Goal: Task Accomplishment & Management: Manage account settings

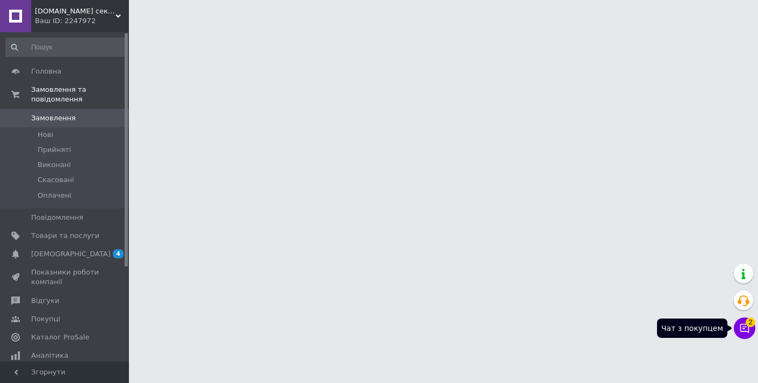
click at [744, 324] on icon at bounding box center [744, 328] width 11 height 11
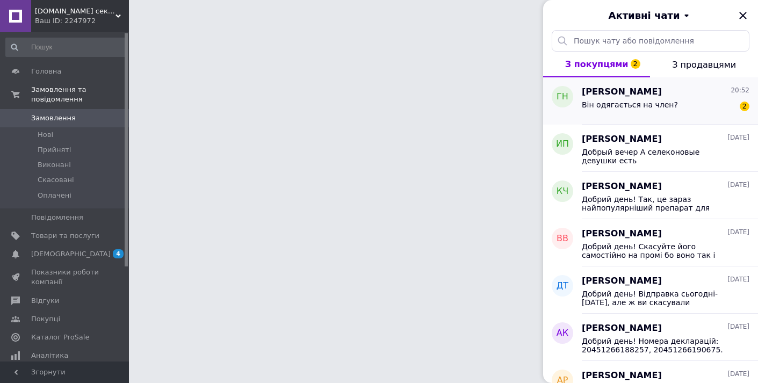
click at [676, 96] on div "Гирба николай 20:52" at bounding box center [666, 92] width 168 height 12
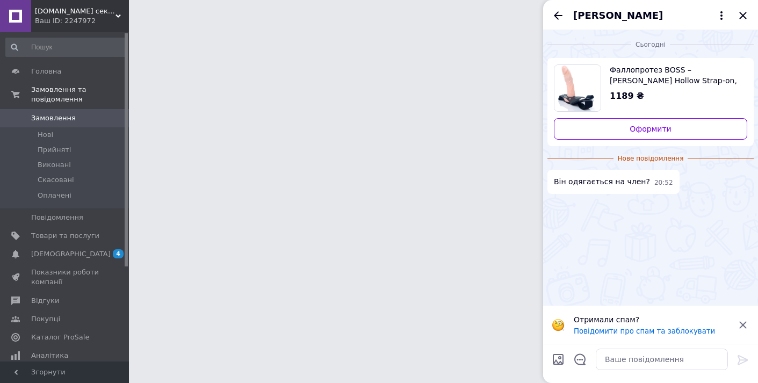
click at [631, 80] on span "Фаллопротез BOSS – Damian Hollow Strap-on, 16х4,2 см." at bounding box center [674, 74] width 129 height 21
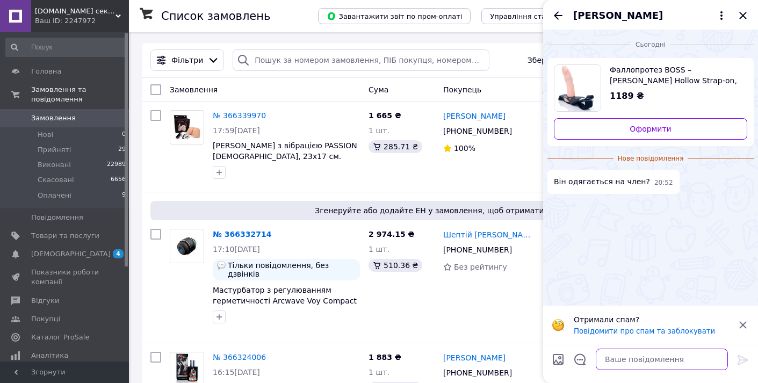
click at [654, 365] on textarea at bounding box center [662, 359] width 132 height 21
type textarea "L"
type textarea "Добрий вечір! Так"
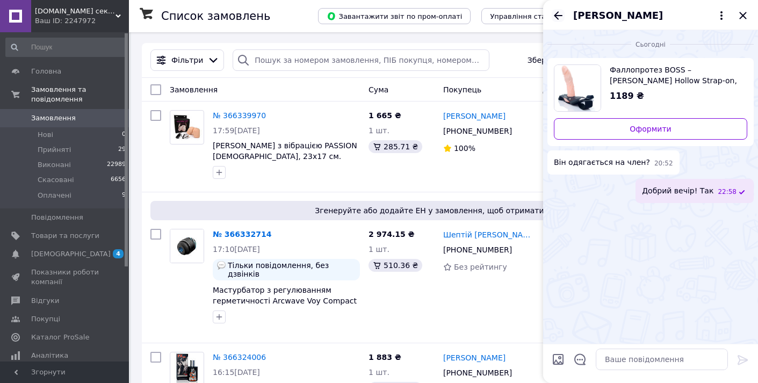
click at [559, 19] on icon "Назад" at bounding box center [558, 15] width 13 height 13
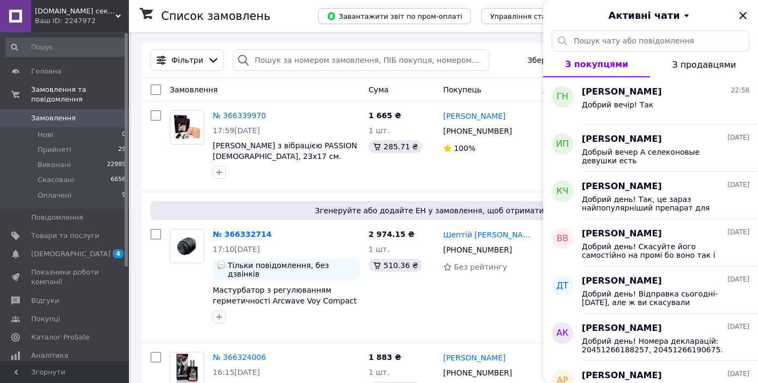
click at [740, 17] on icon "Закрити" at bounding box center [743, 15] width 13 height 13
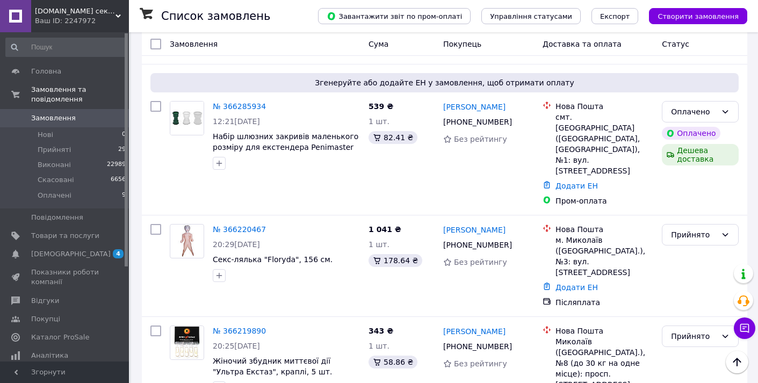
scroll to position [528, 0]
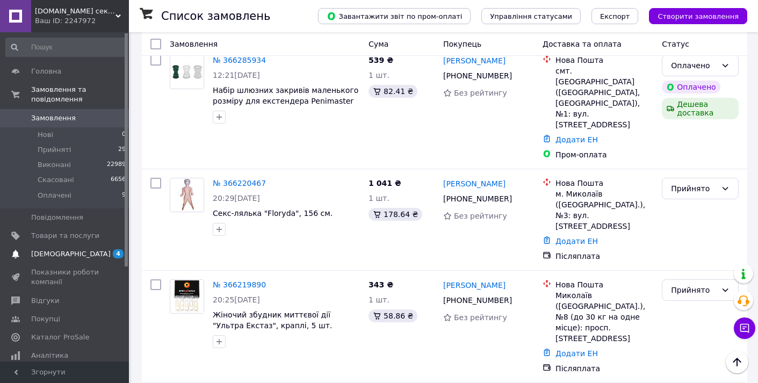
click at [102, 254] on span "4 0" at bounding box center [114, 254] width 30 height 10
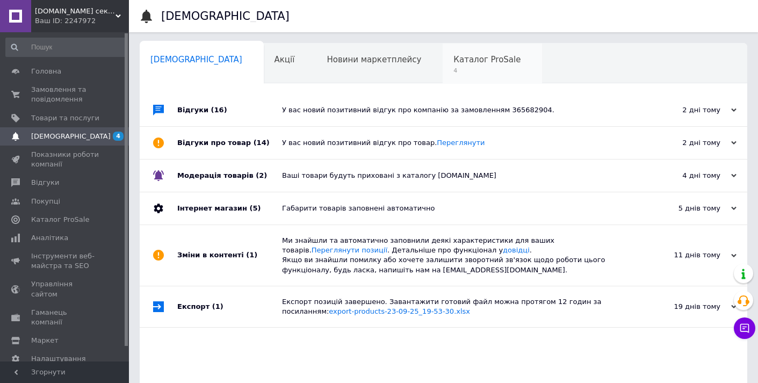
click at [443, 54] on div "Каталог ProSale 4" at bounding box center [492, 64] width 99 height 41
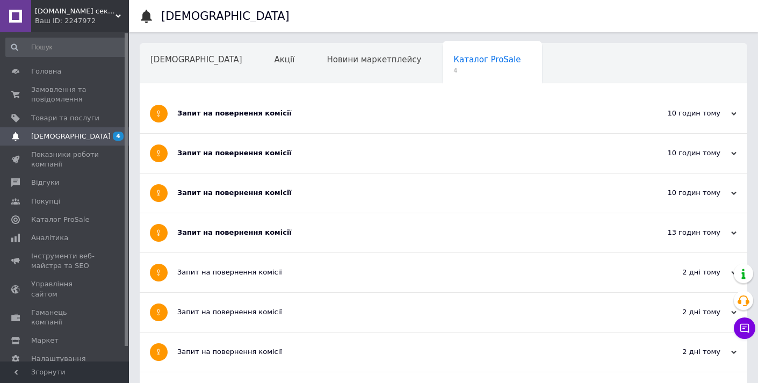
click at [208, 114] on div "Запит на повернення комісії" at bounding box center [403, 114] width 452 height 10
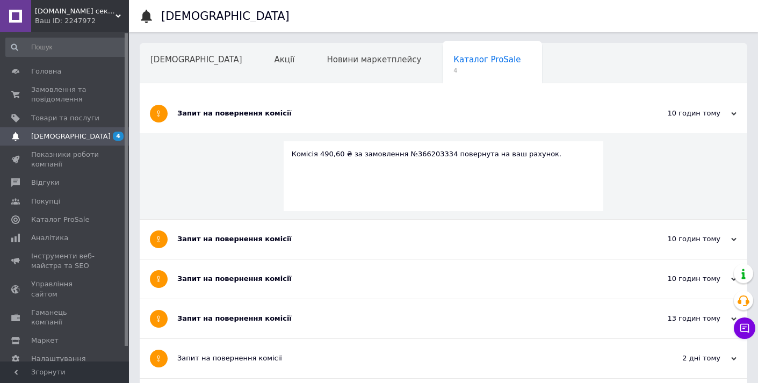
click at [197, 231] on div "Запит на повернення комісії" at bounding box center [403, 239] width 452 height 39
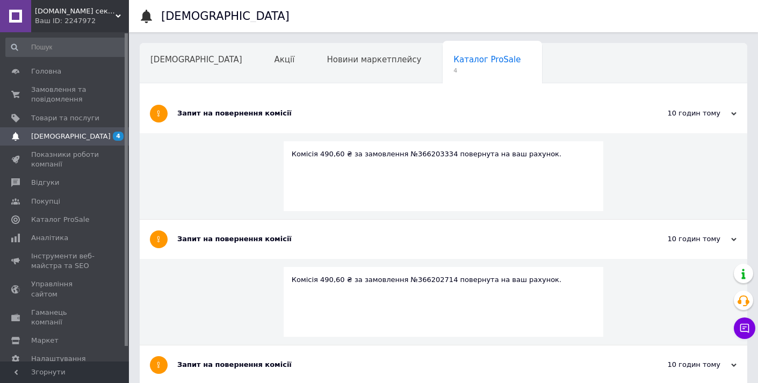
click at [253, 360] on div "Запит на повернення комісії" at bounding box center [403, 365] width 452 height 10
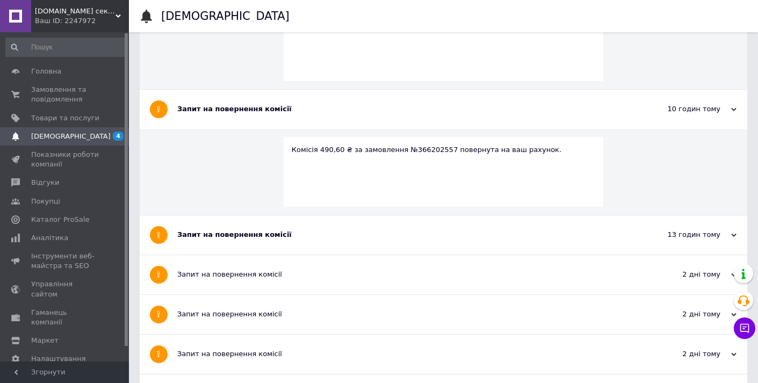
click at [250, 233] on div "Запит на повернення комісії" at bounding box center [403, 235] width 452 height 10
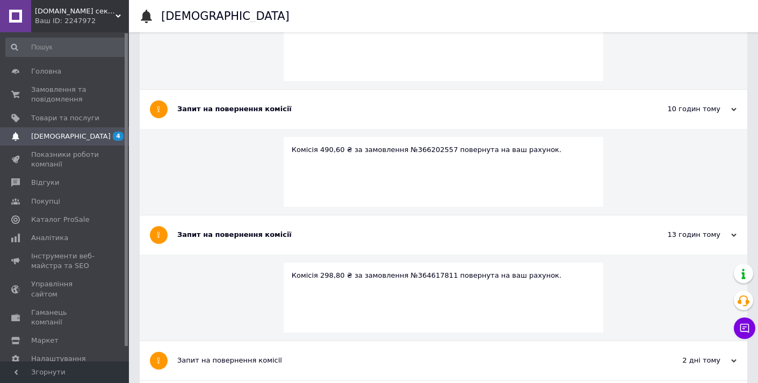
scroll to position [261, 0]
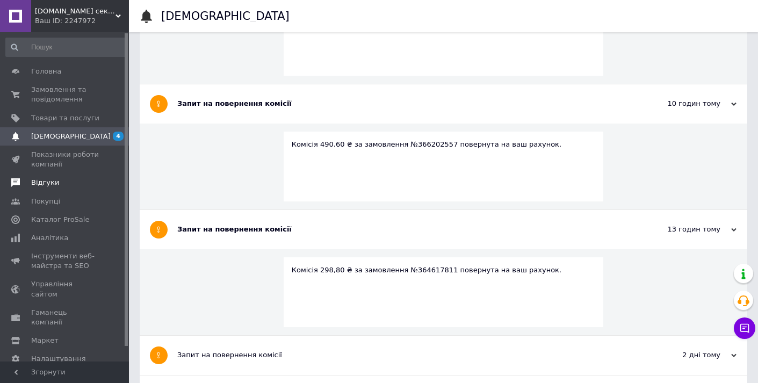
click at [78, 182] on span "Відгуки" at bounding box center [65, 183] width 68 height 10
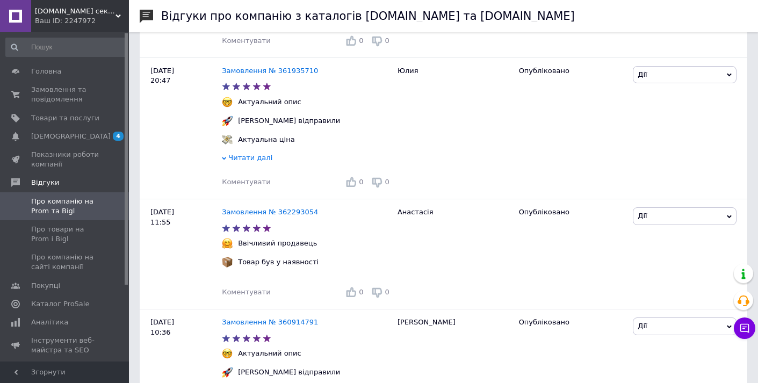
scroll to position [1795, 0]
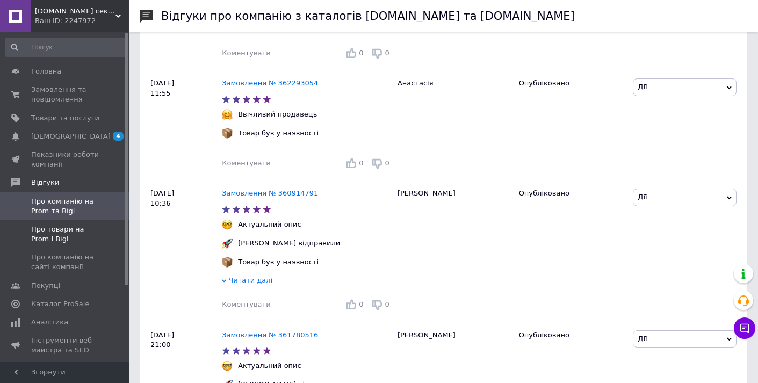
click at [94, 235] on span "Про товари на Prom і Bigl" at bounding box center [65, 234] width 68 height 19
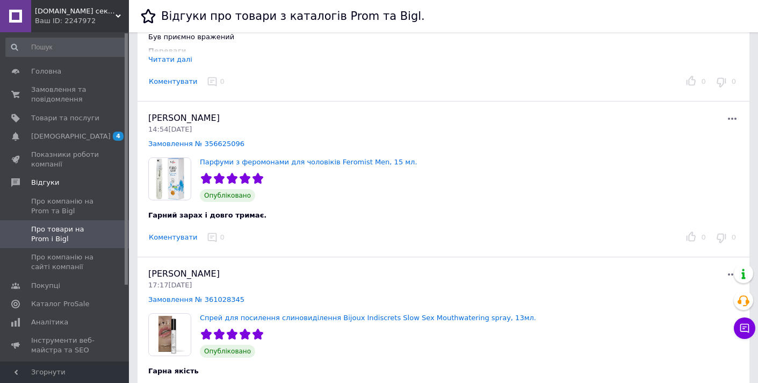
scroll to position [1440, 0]
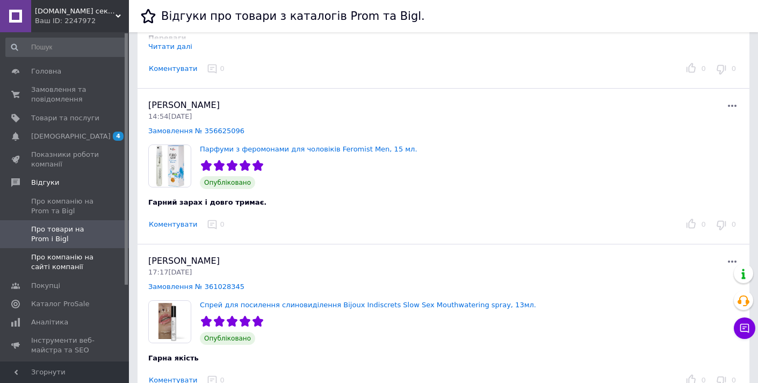
click at [77, 261] on span "Про компанію на сайті компанії" at bounding box center [65, 261] width 68 height 19
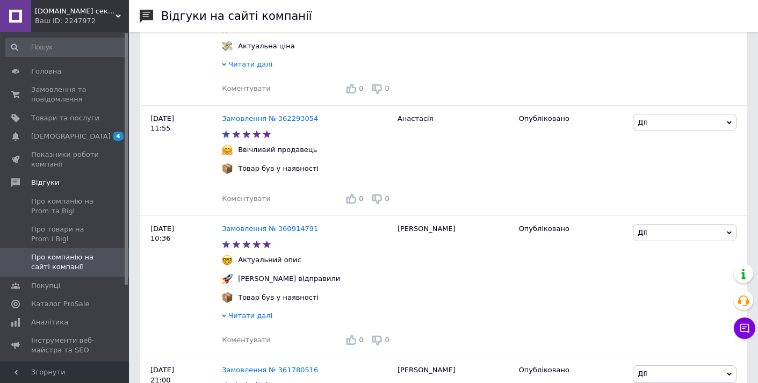
scroll to position [2164, 0]
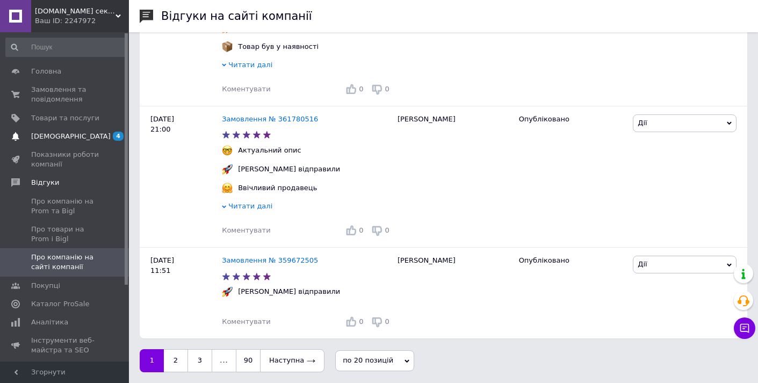
click at [84, 131] on link "Сповіщення 4" at bounding box center [66, 136] width 132 height 18
